Goal: Navigation & Orientation: Find specific page/section

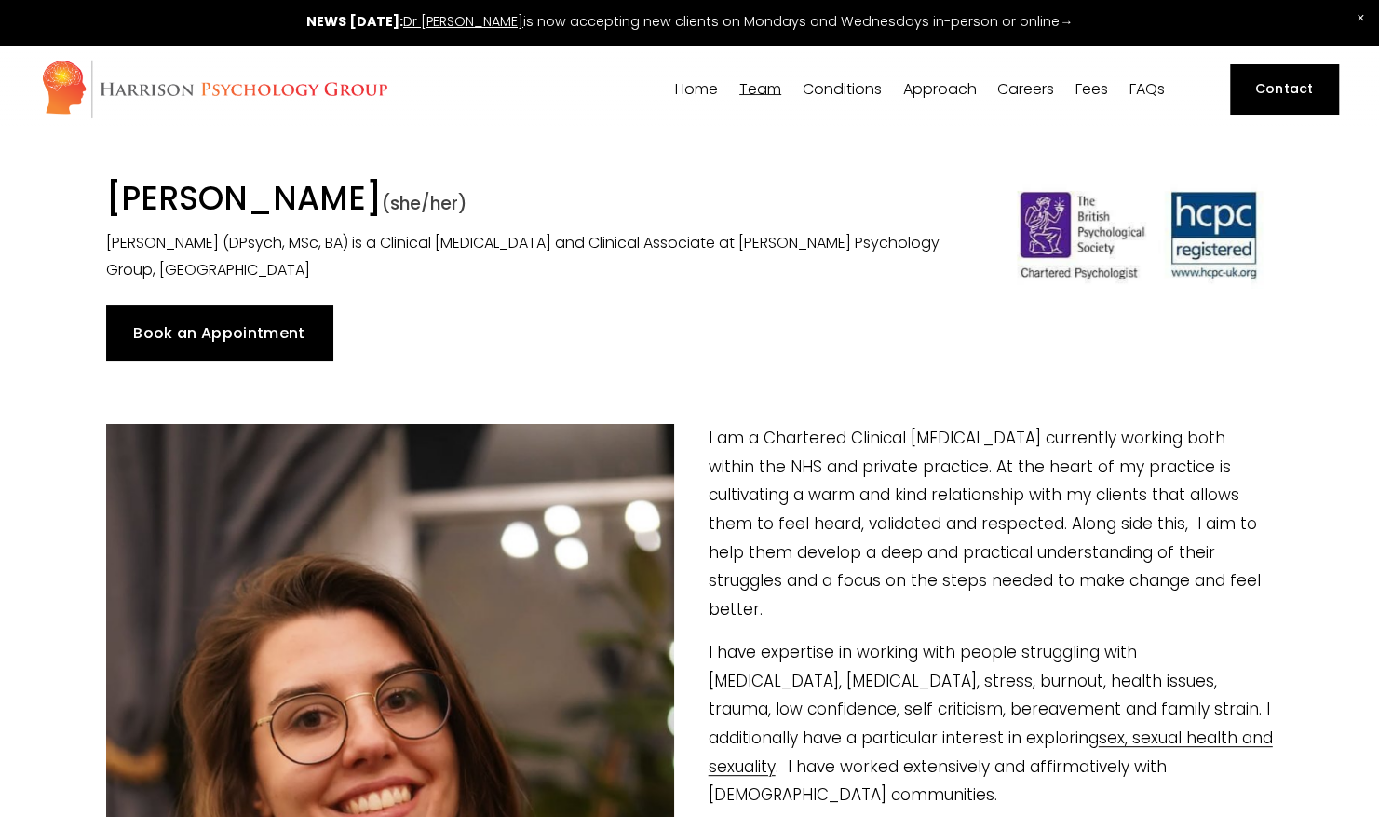
click at [0, 0] on span "[PERSON_NAME]" at bounding box center [0, 0] width 0 height 0
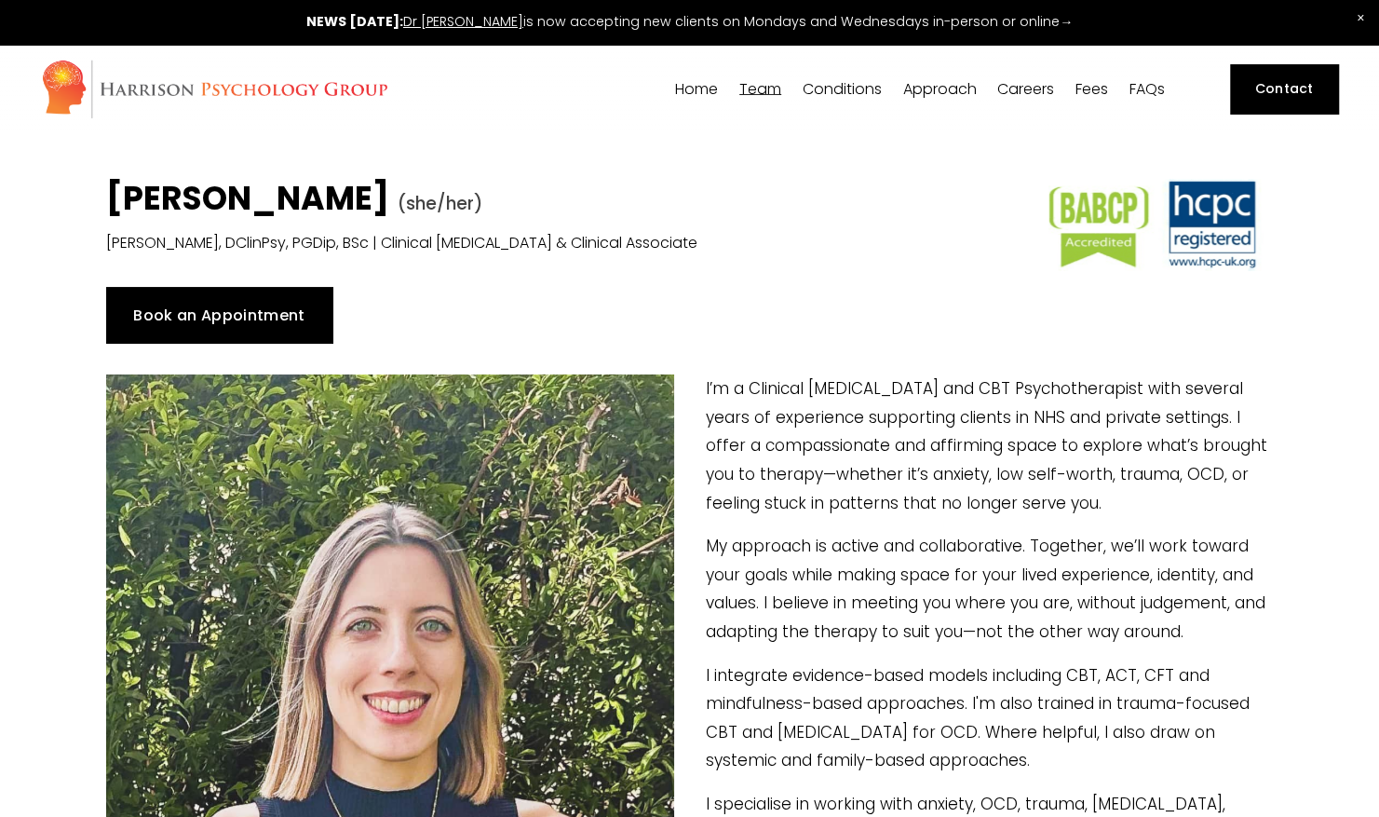
click at [0, 0] on span "[PERSON_NAME]" at bounding box center [0, 0] width 0 height 0
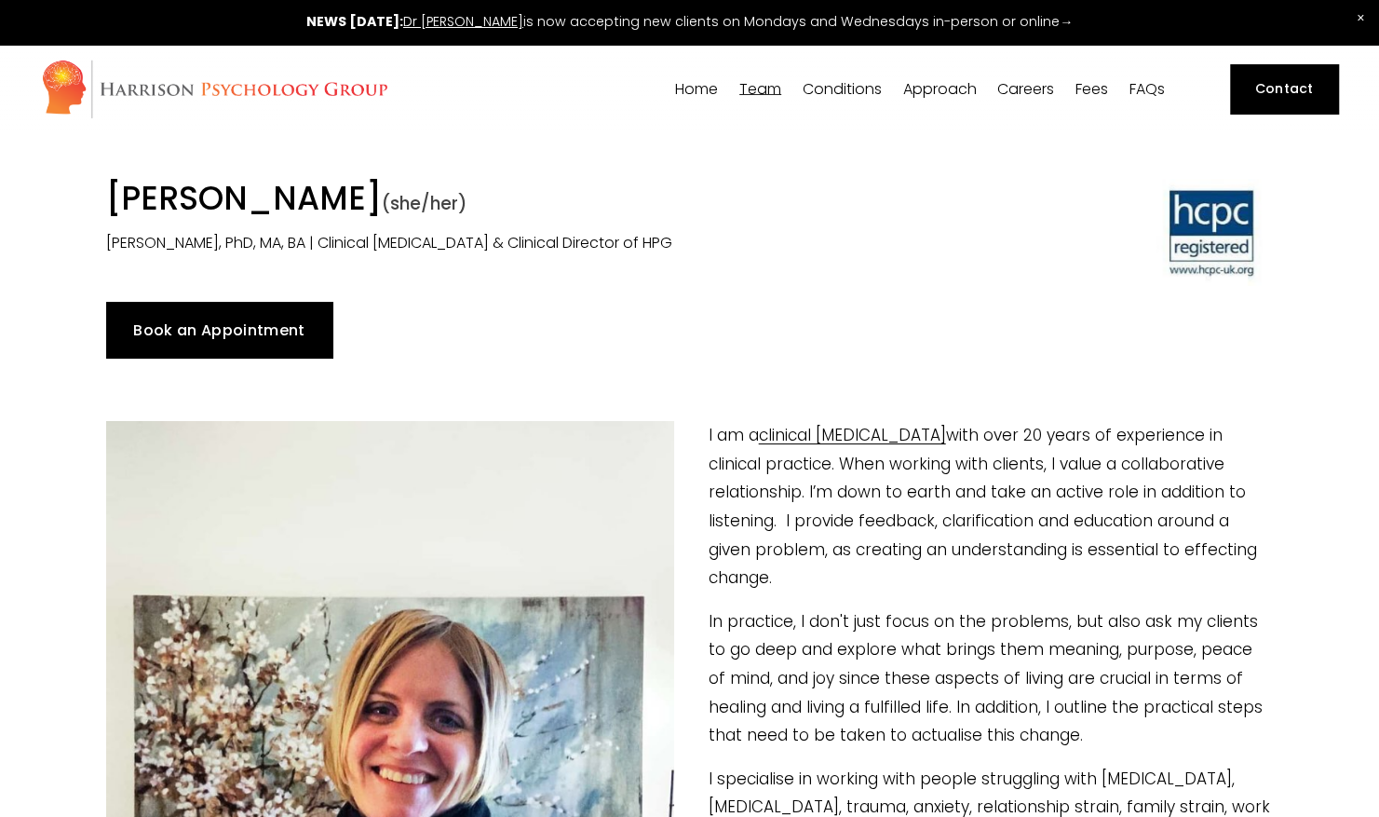
click at [0, 0] on span "[PERSON_NAME]" at bounding box center [0, 0] width 0 height 0
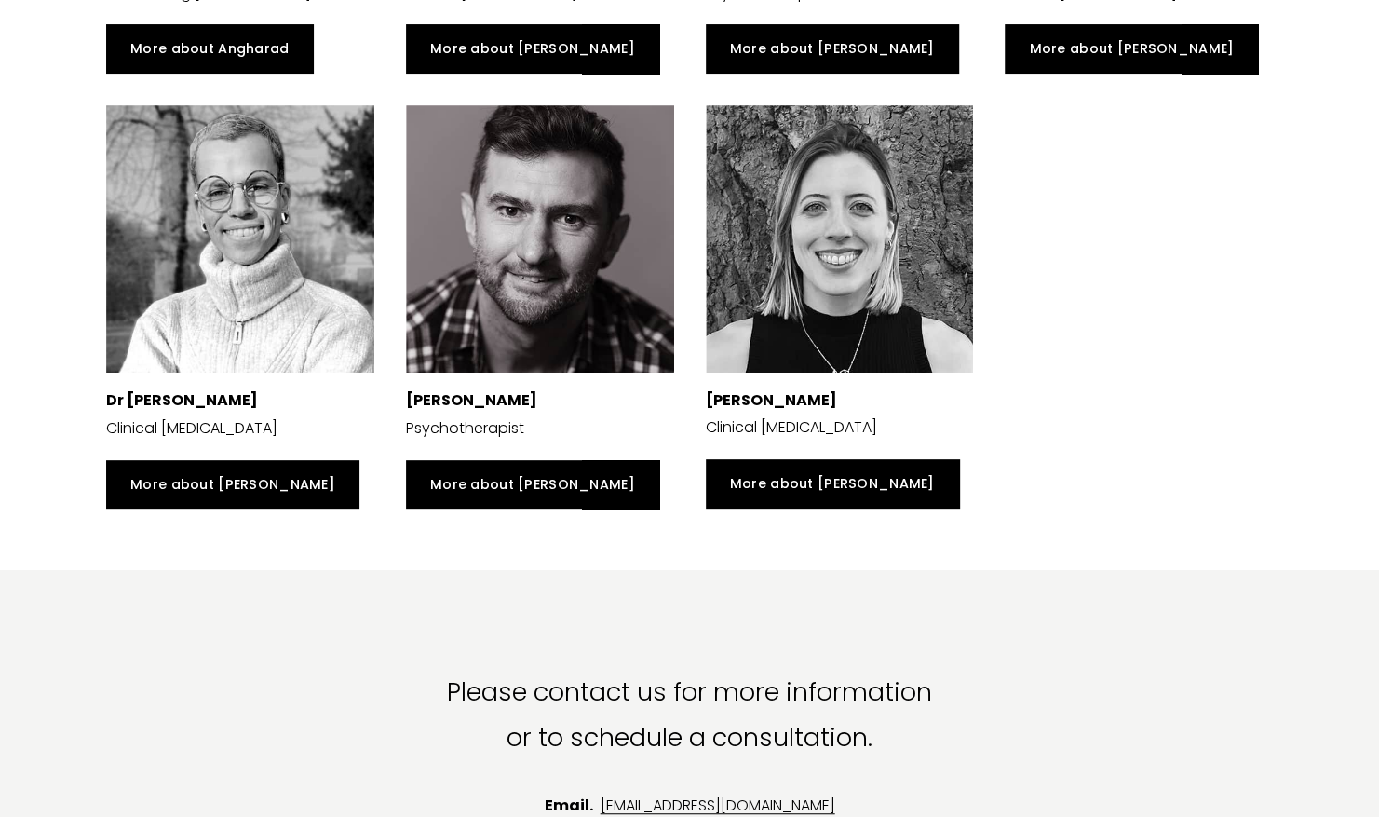
scroll to position [4469, 0]
